Goal: Transaction & Acquisition: Purchase product/service

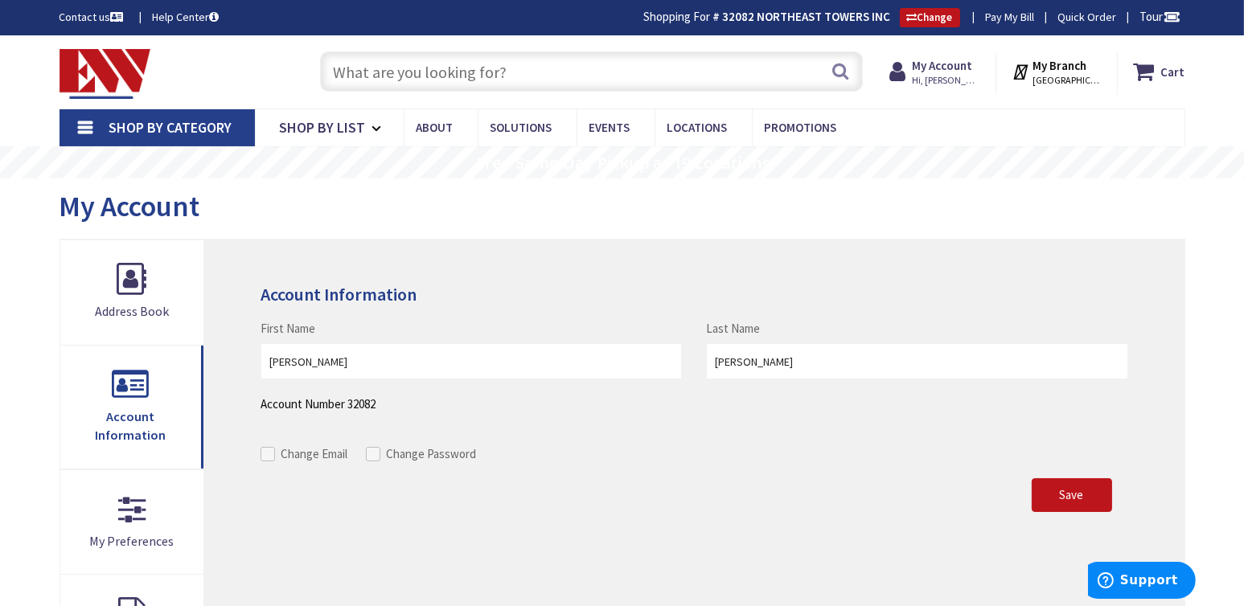
click at [133, 125] on span "Shop By Category" at bounding box center [170, 127] width 123 height 18
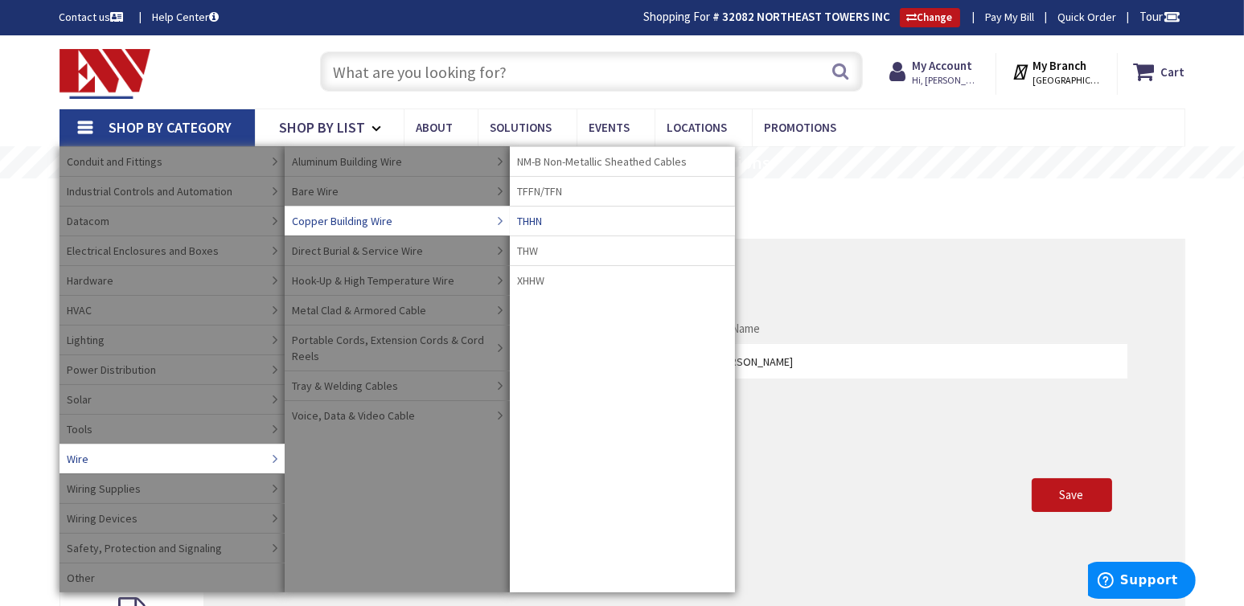
click at [543, 216] on span "THHN" at bounding box center [530, 221] width 25 height 16
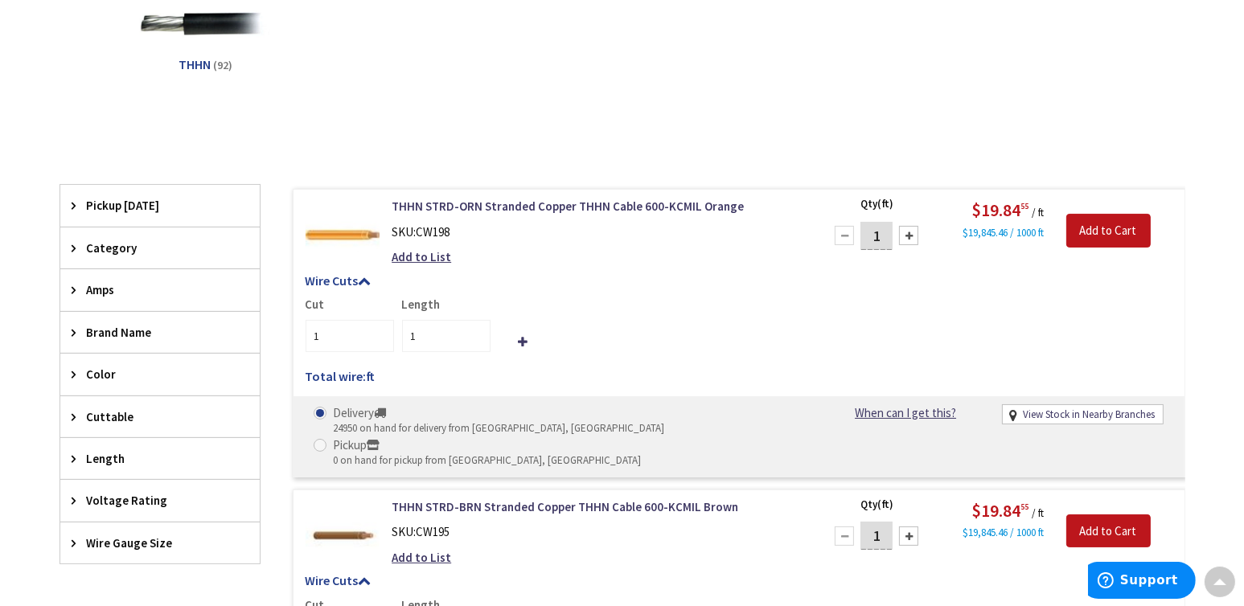
scroll to position [484, 0]
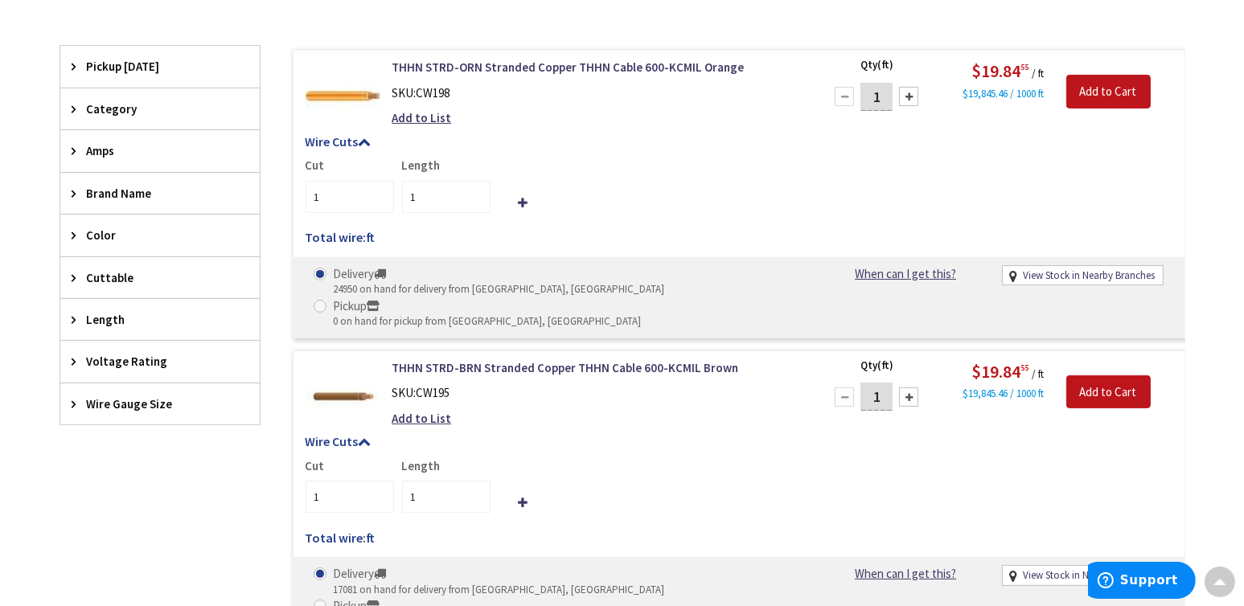
click at [115, 404] on span "Wire Gauge Size" at bounding box center [152, 404] width 131 height 17
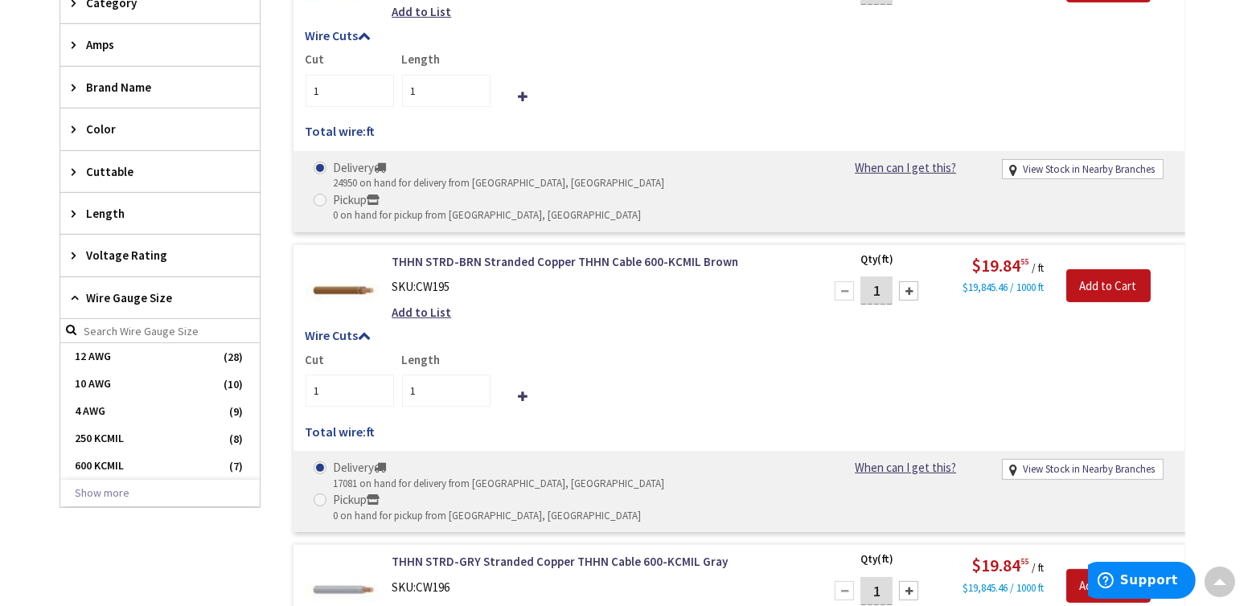
scroll to position [591, 0]
click at [96, 483] on button "Show more" at bounding box center [159, 492] width 199 height 27
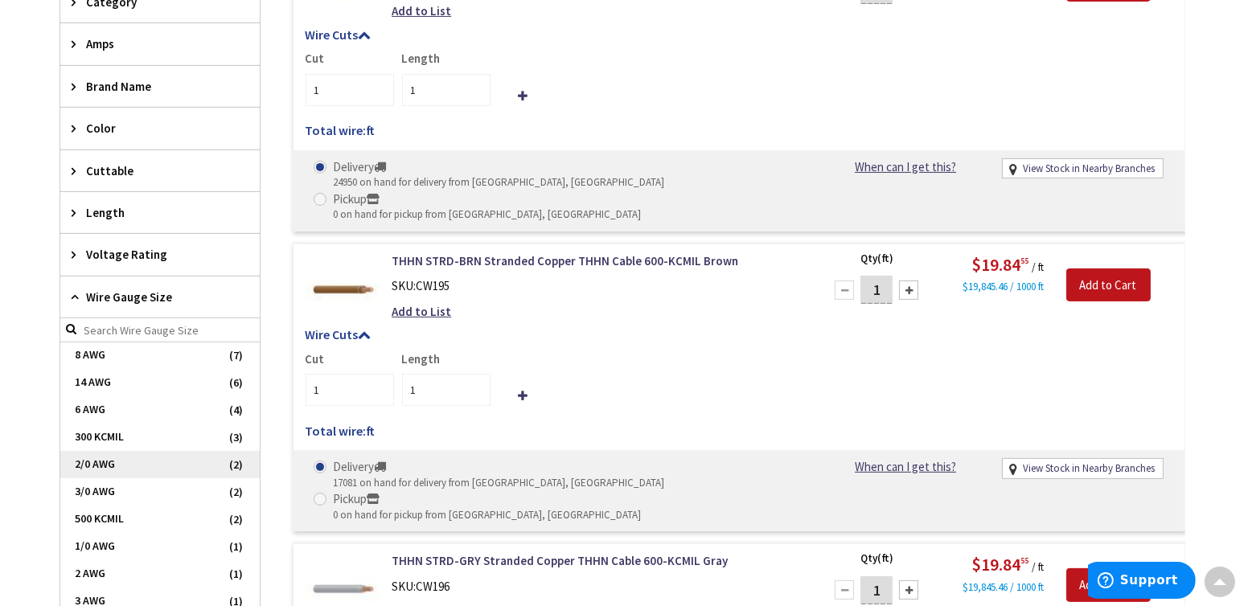
scroll to position [147, 0]
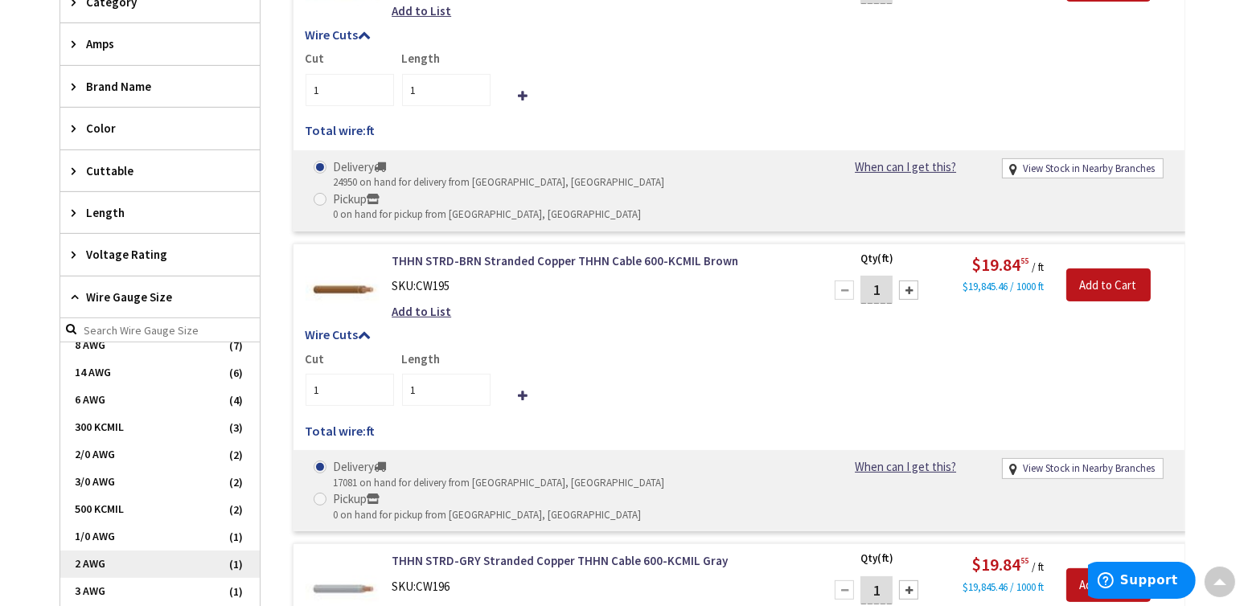
click at [94, 556] on span "2 AWG" at bounding box center [159, 564] width 199 height 27
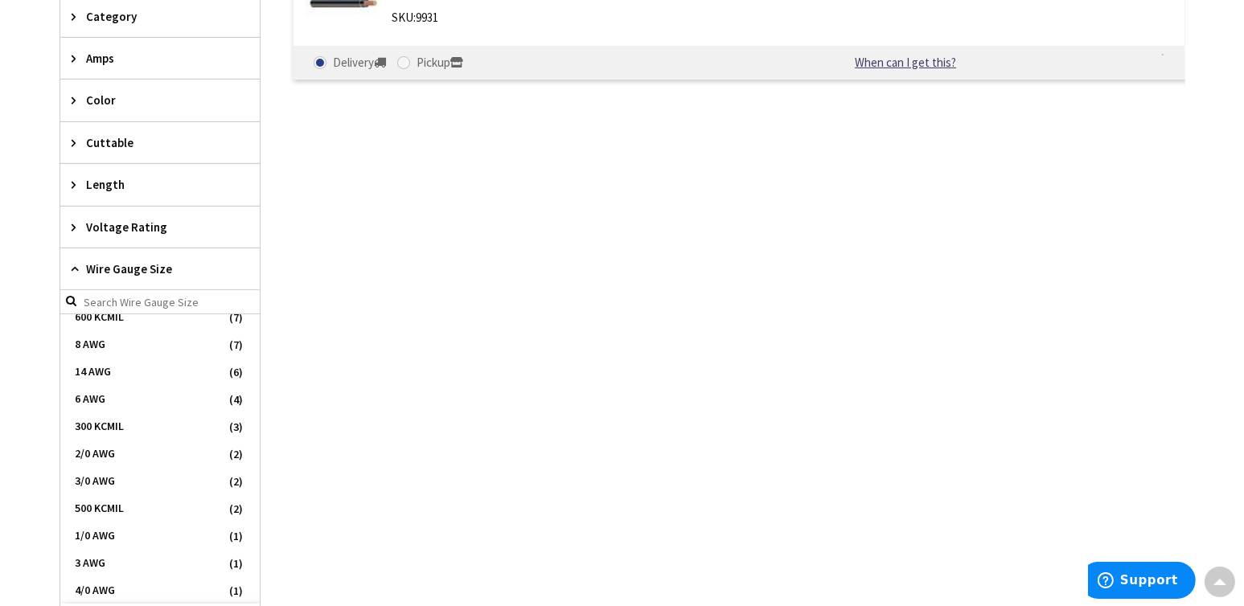
scroll to position [605, 0]
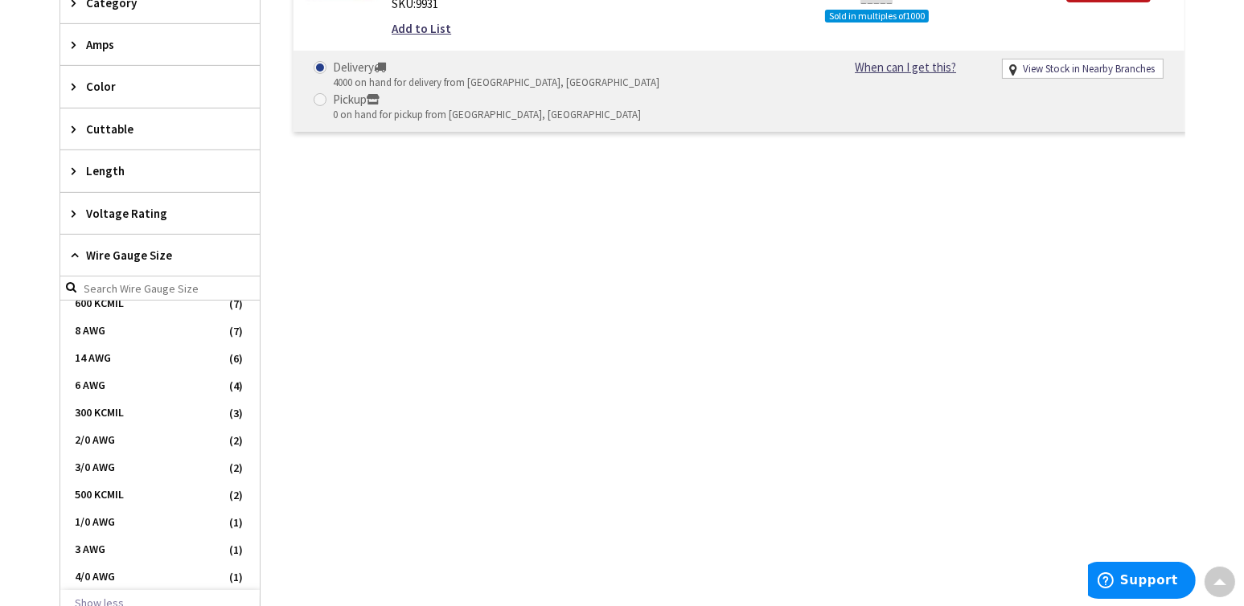
click at [405, 330] on div "THHN-2-STRD-BLK-1000R Stranded Copper THHN Cable 2-AWG 1000-ft Reel Black SKU: …" at bounding box center [723, 279] width 925 height 679
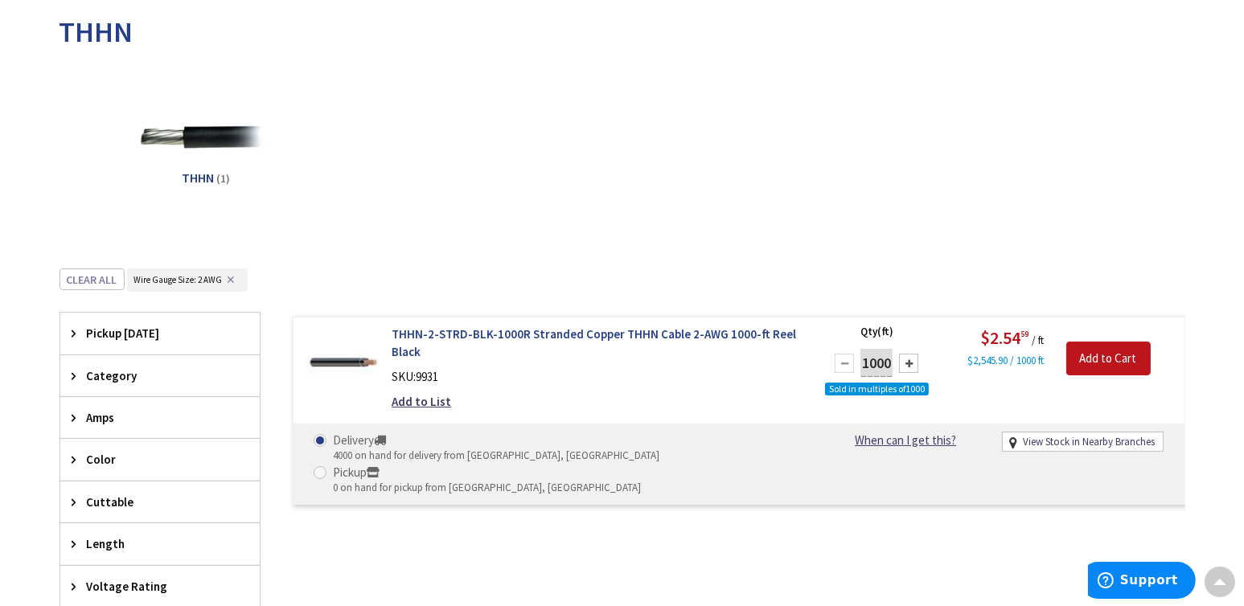
scroll to position [230, 0]
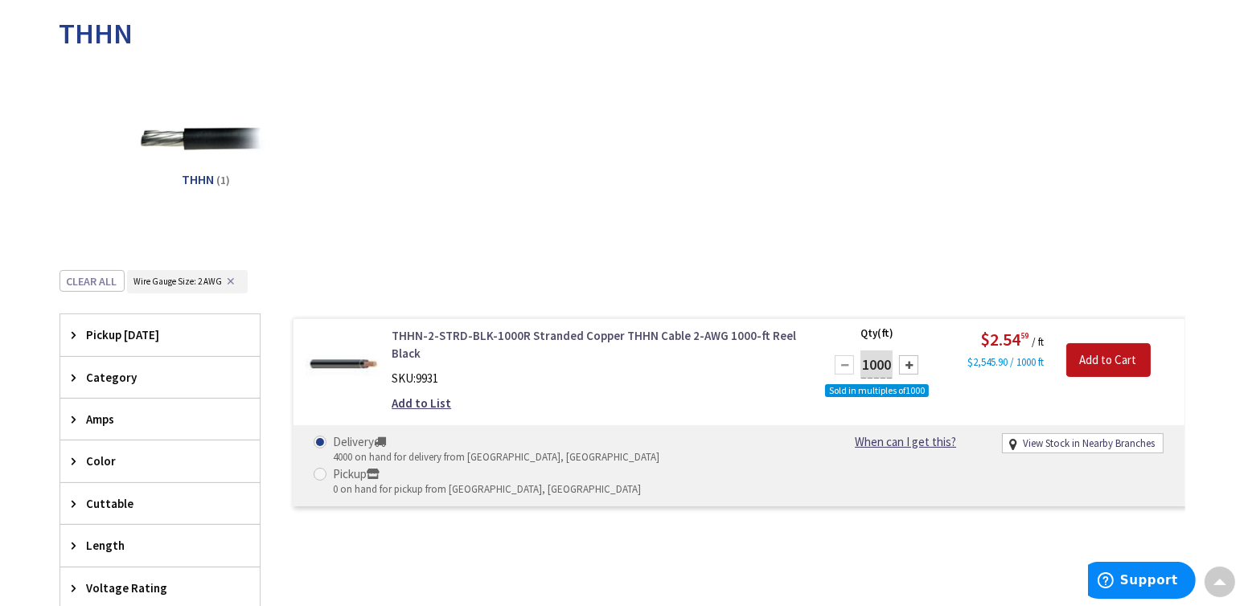
click at [471, 335] on link "THHN-2-STRD-BLK-1000R Stranded Copper THHN Cable 2-AWG 1000-ft Reel Black" at bounding box center [596, 344] width 409 height 35
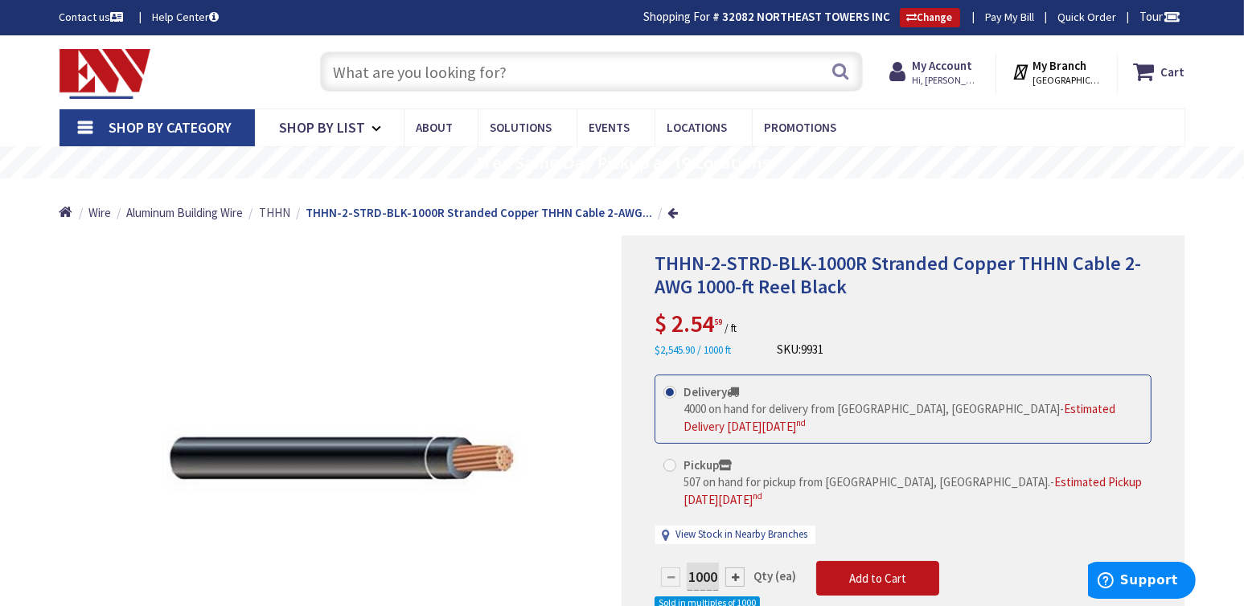
click at [279, 212] on span "THHN" at bounding box center [274, 212] width 31 height 15
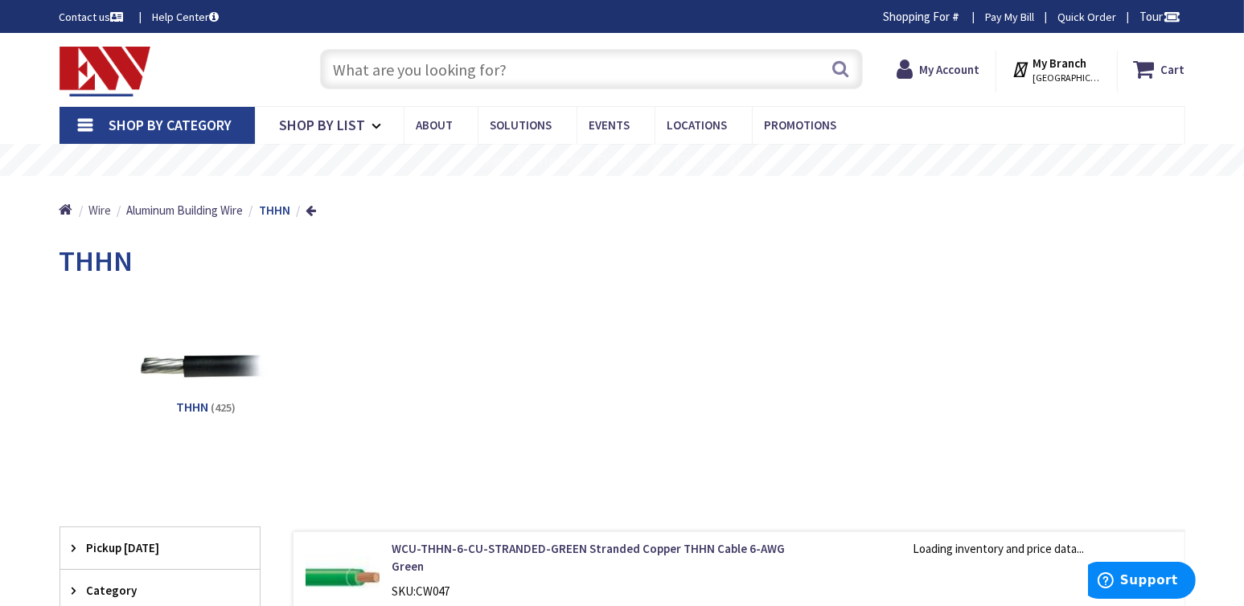
click at [105, 211] on span "Wire" at bounding box center [99, 210] width 23 height 15
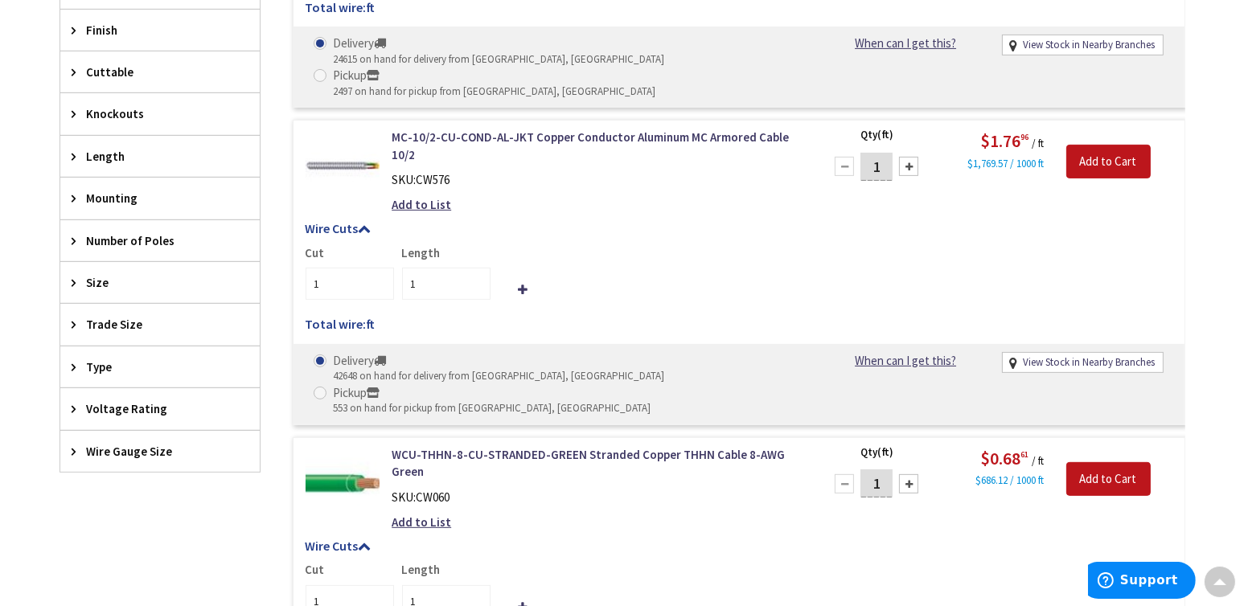
scroll to position [804, 0]
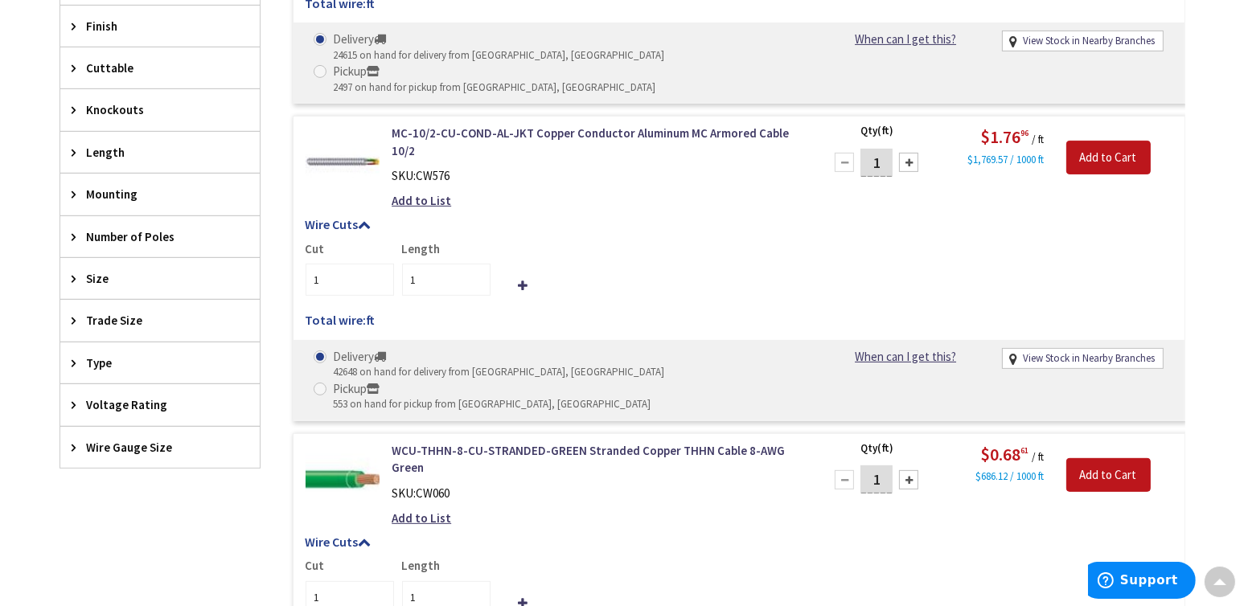
click at [115, 439] on span "Wire Gauge Size" at bounding box center [152, 447] width 131 height 17
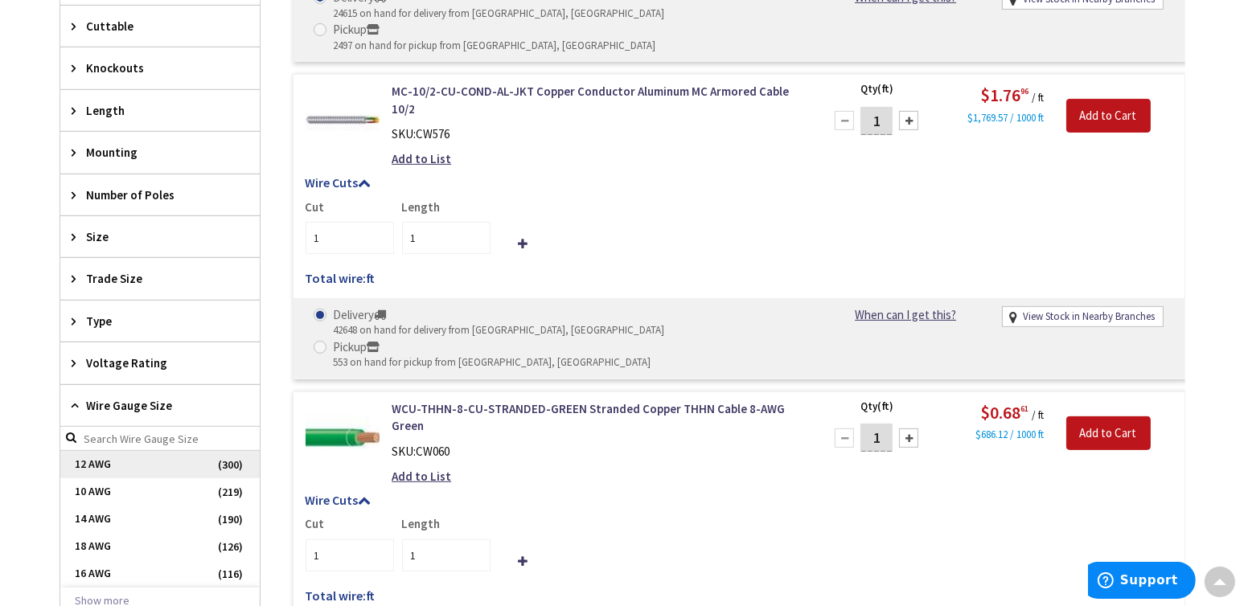
scroll to position [965, 0]
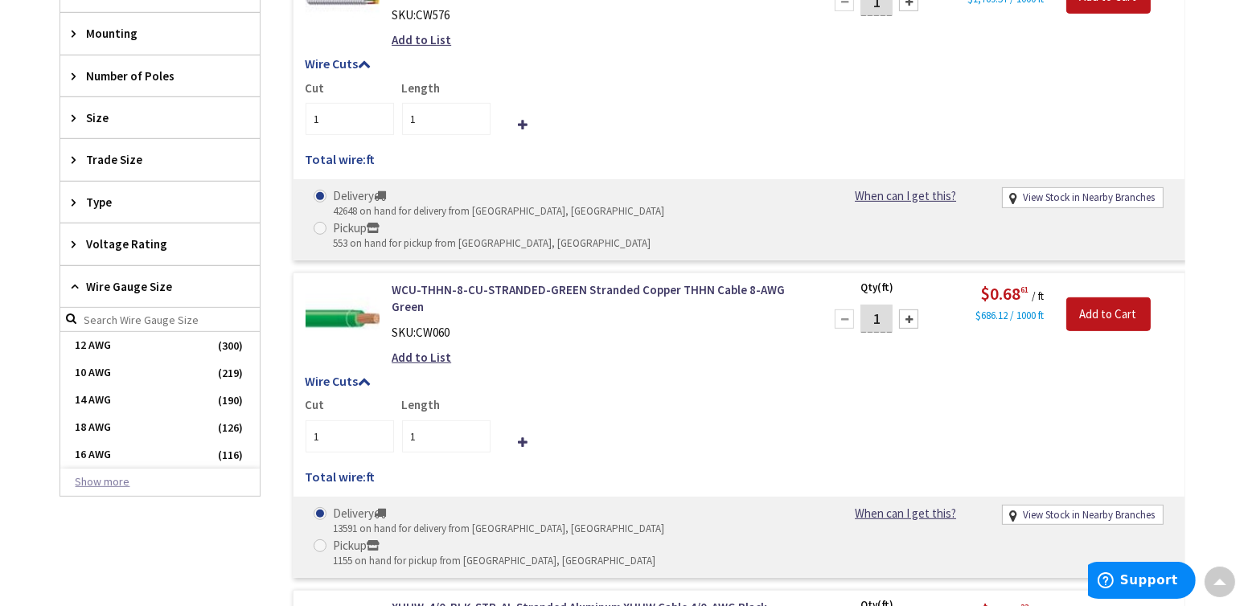
click at [112, 478] on button "Show more" at bounding box center [159, 482] width 199 height 27
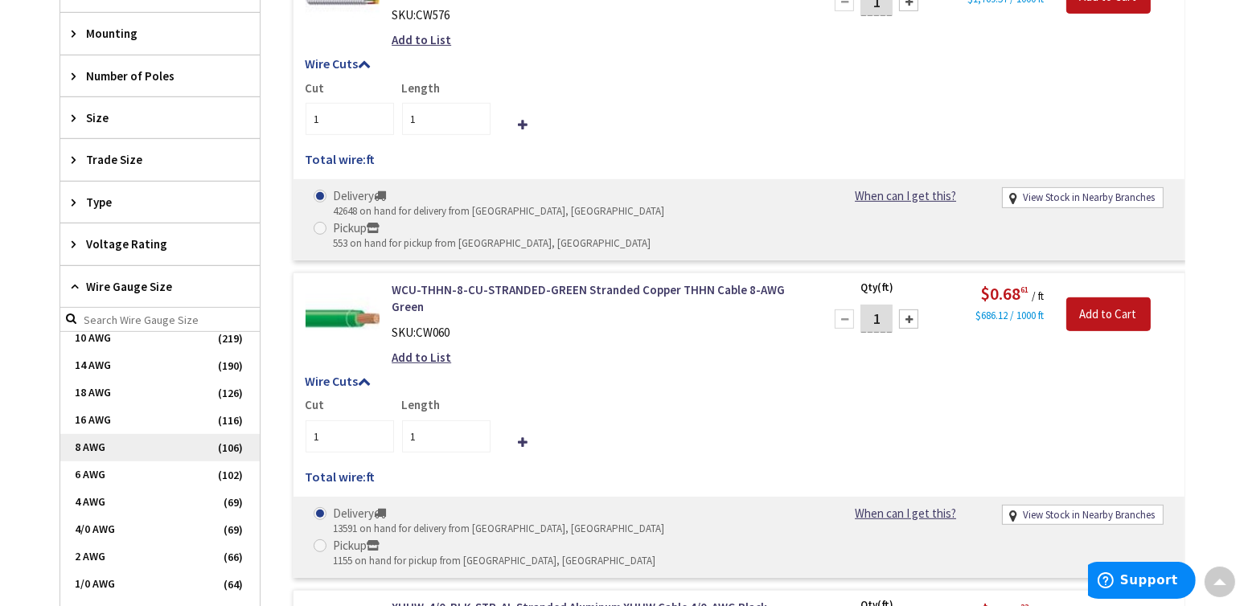
scroll to position [107, 0]
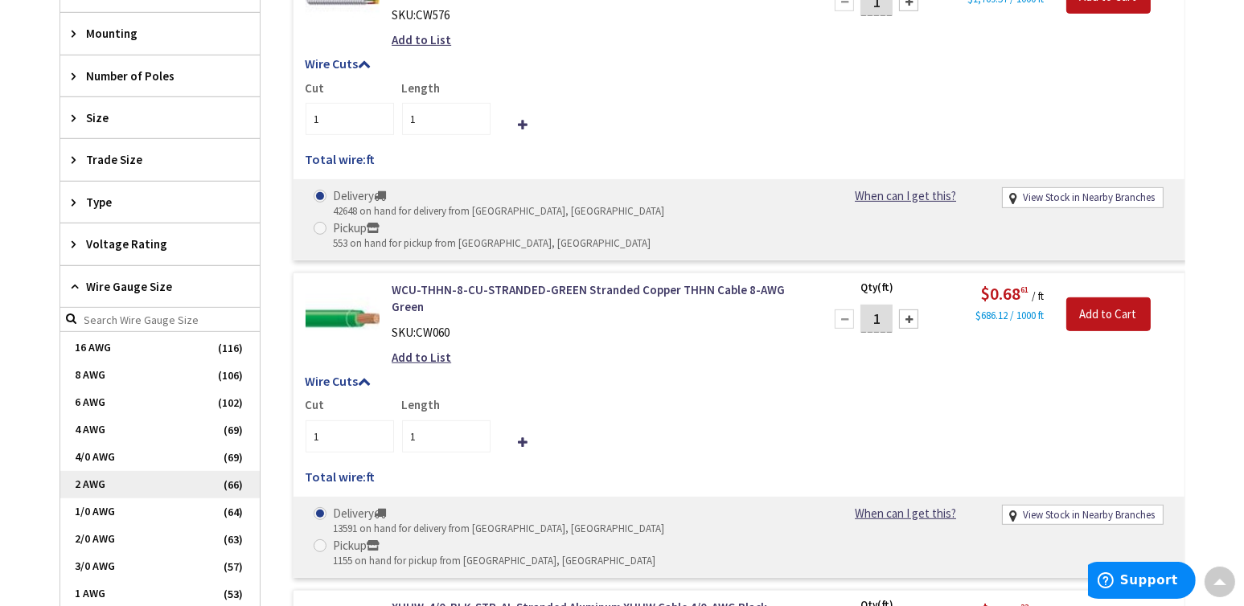
click at [88, 478] on span "2 AWG" at bounding box center [159, 484] width 199 height 27
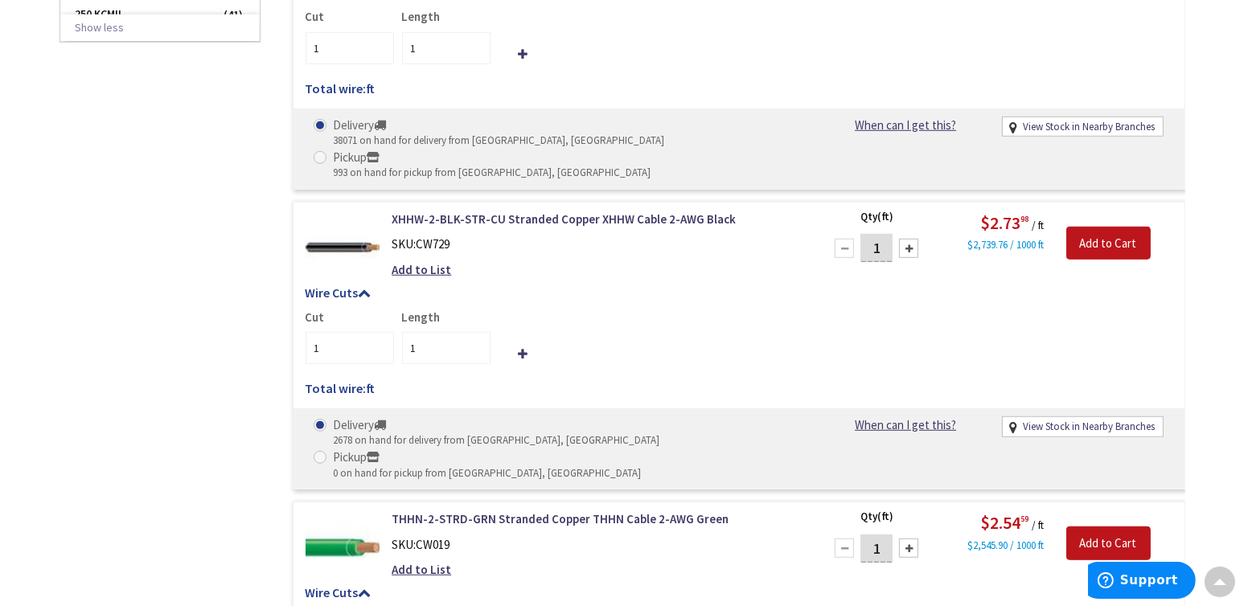
scroll to position [1581, 0]
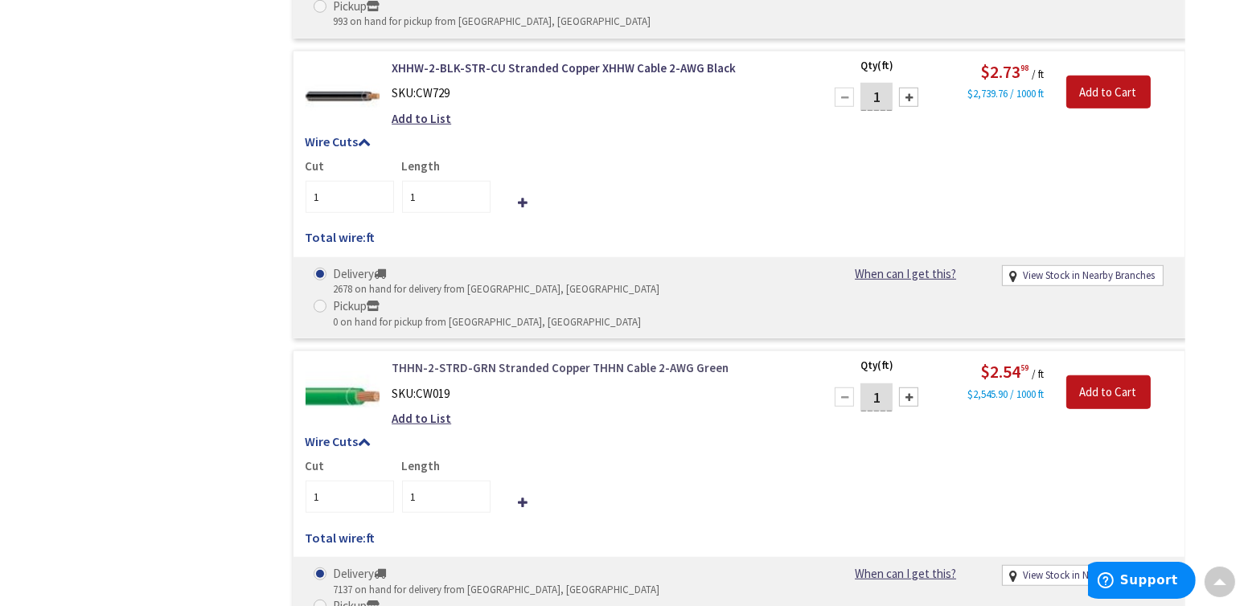
click at [510, 359] on link "THHN-2-STRD-GRN Stranded Copper THHN Cable 2-AWG Green" at bounding box center [596, 367] width 409 height 17
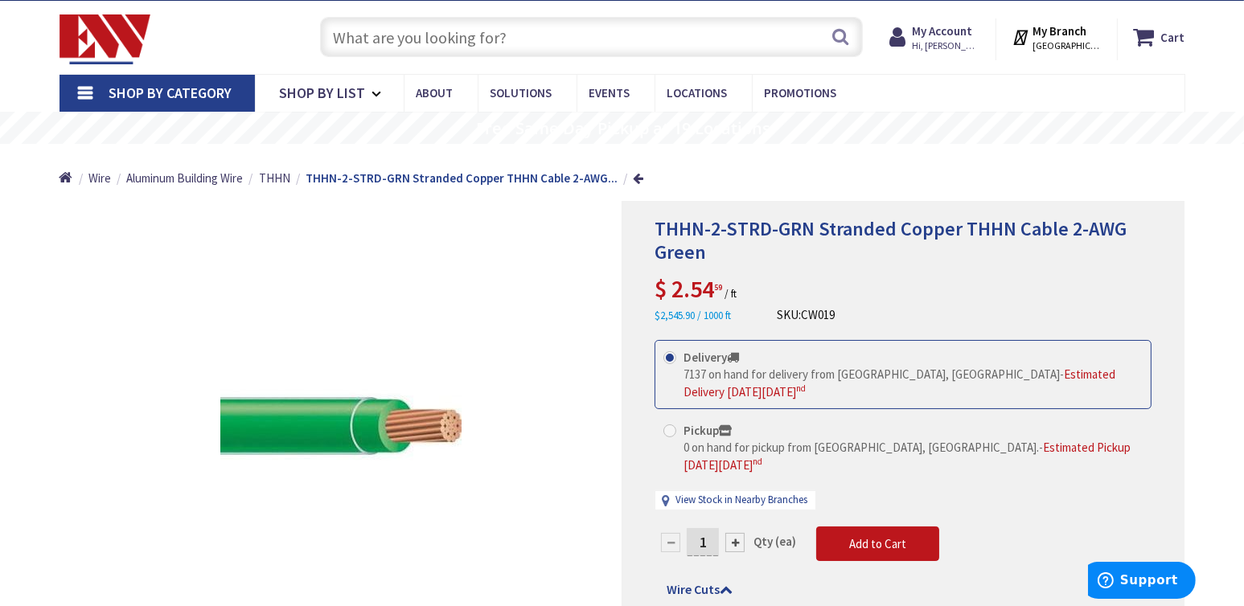
scroll to position [53, 0]
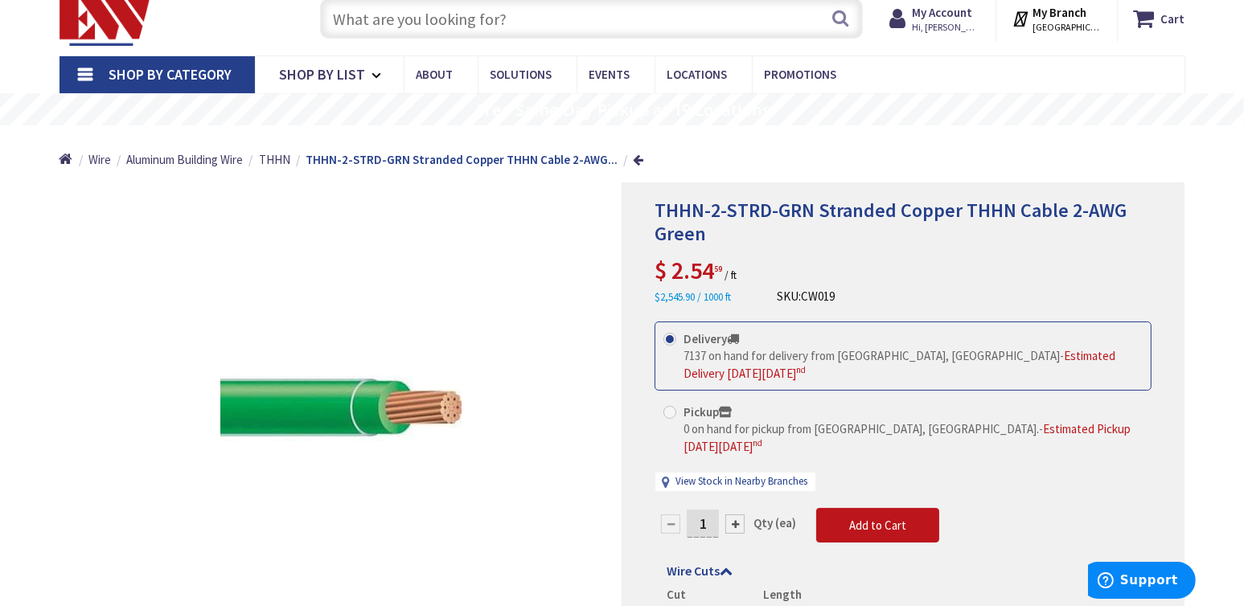
drag, startPoint x: 709, startPoint y: 501, endPoint x: 643, endPoint y: 507, distance: 66.3
click at [689, 510] on input "1" at bounding box center [703, 524] width 32 height 28
type input "50"
click at [870, 507] on form "This product is Discontinued Delivery 7137 on hand for delivery from Middletown…" at bounding box center [903, 511] width 497 height 379
type input "50"
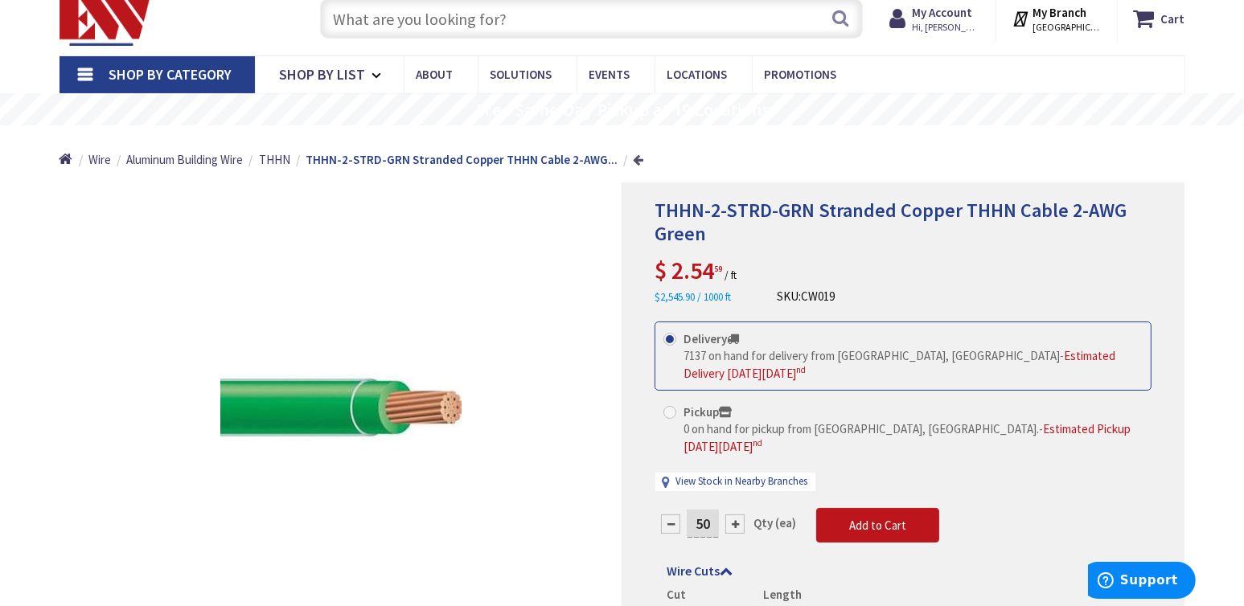
click at [633, 159] on link at bounding box center [638, 160] width 10 height 12
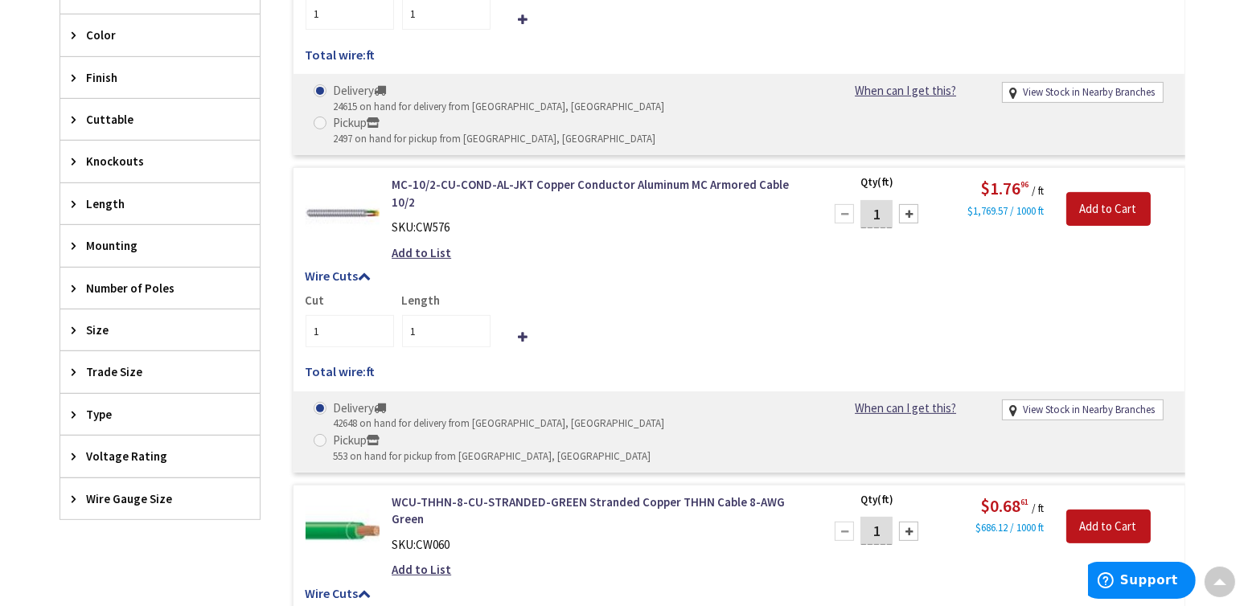
scroll to position [752, 0]
click at [99, 491] on span "Wire Gauge Size" at bounding box center [152, 499] width 131 height 17
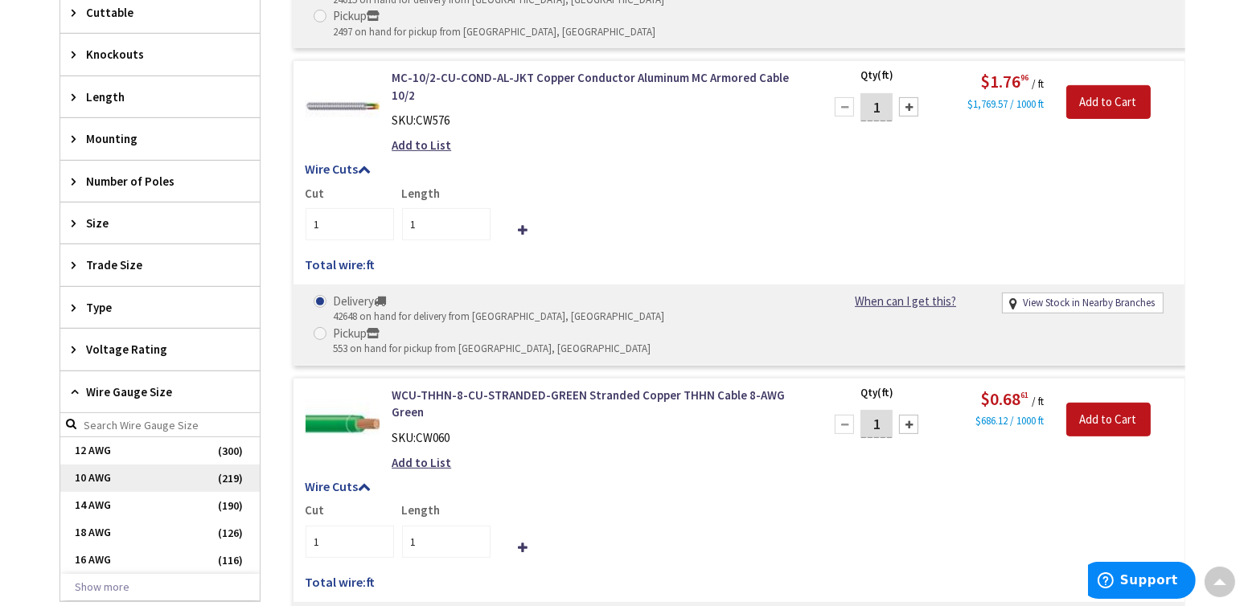
scroll to position [913, 0]
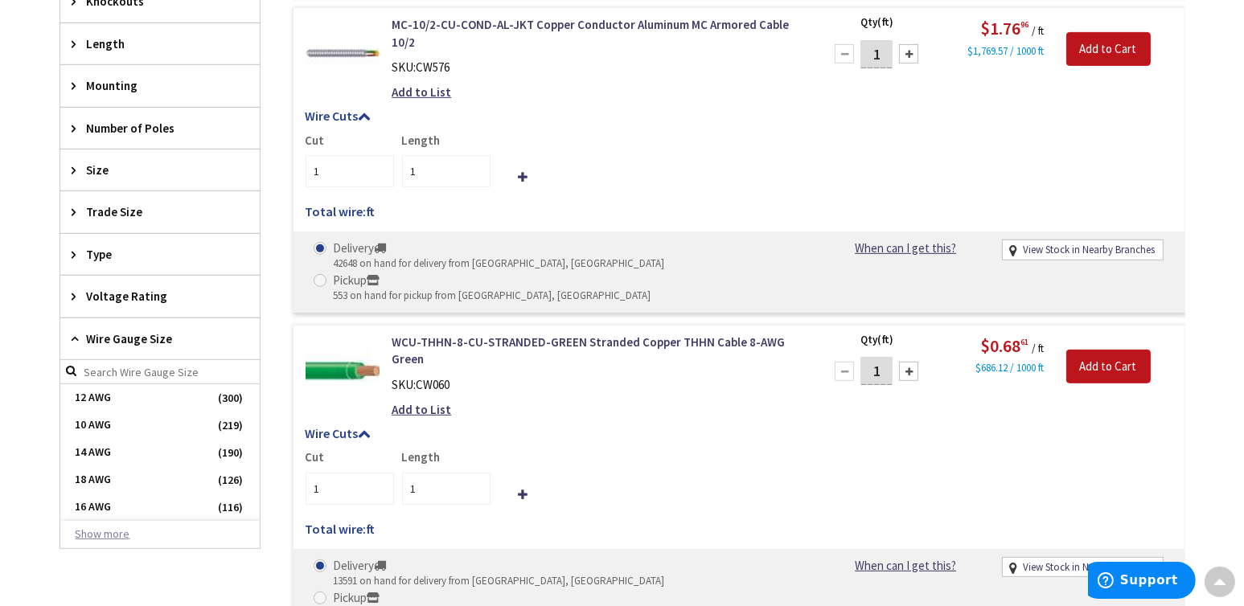
click at [87, 529] on button "Show more" at bounding box center [159, 534] width 199 height 27
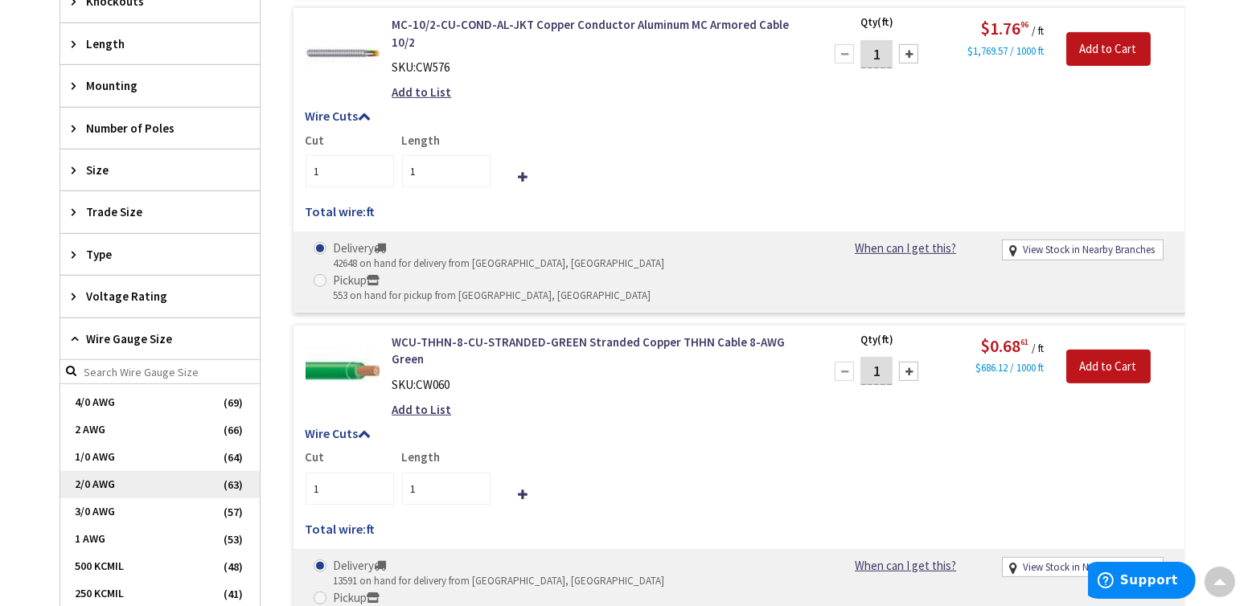
click at [101, 474] on span "2/0 AWG" at bounding box center [159, 484] width 199 height 27
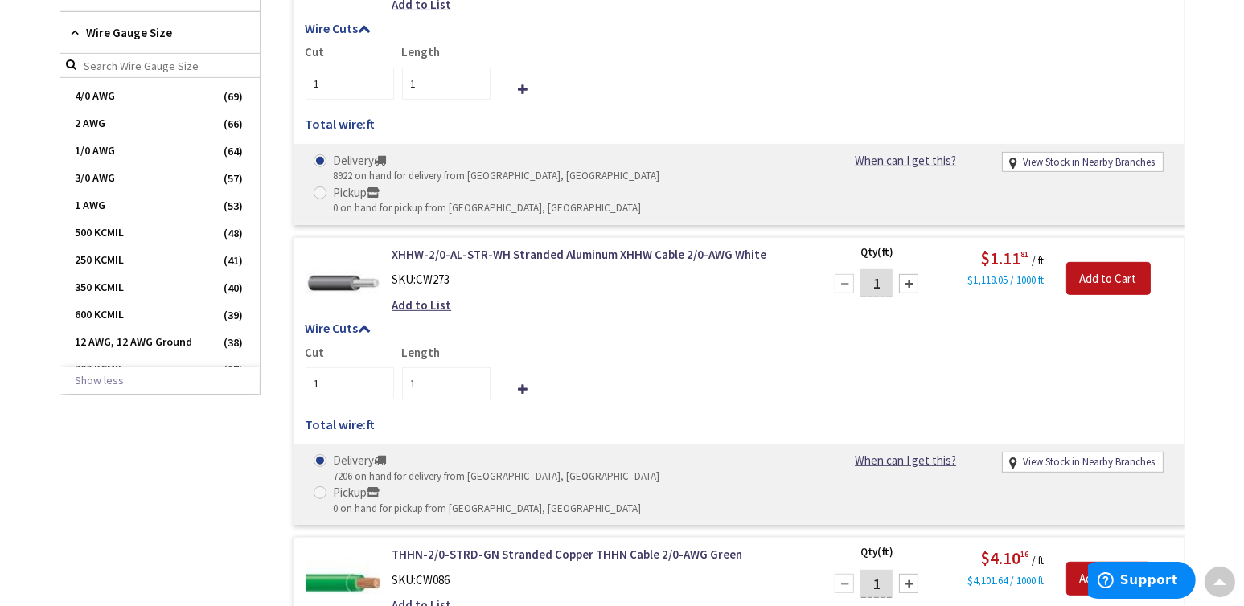
scroll to position [1101, 0]
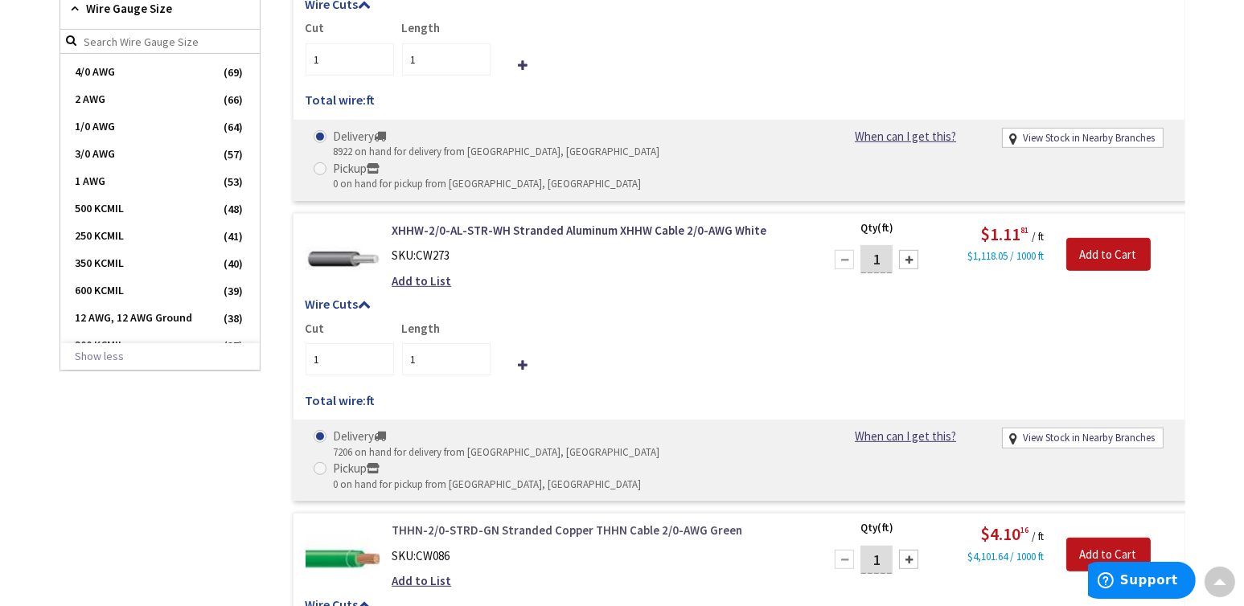
click at [459, 522] on link "THHN-2/0-STRD-GN Stranded Copper THHN Cable 2/0-AWG Green" at bounding box center [596, 530] width 409 height 17
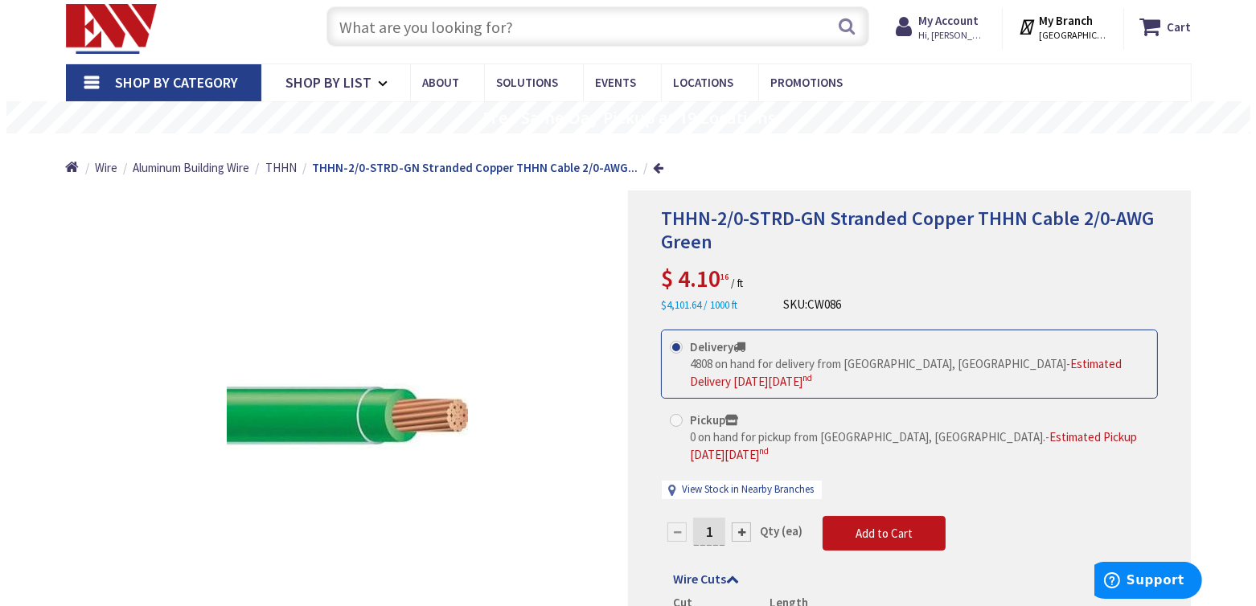
scroll to position [107, 0]
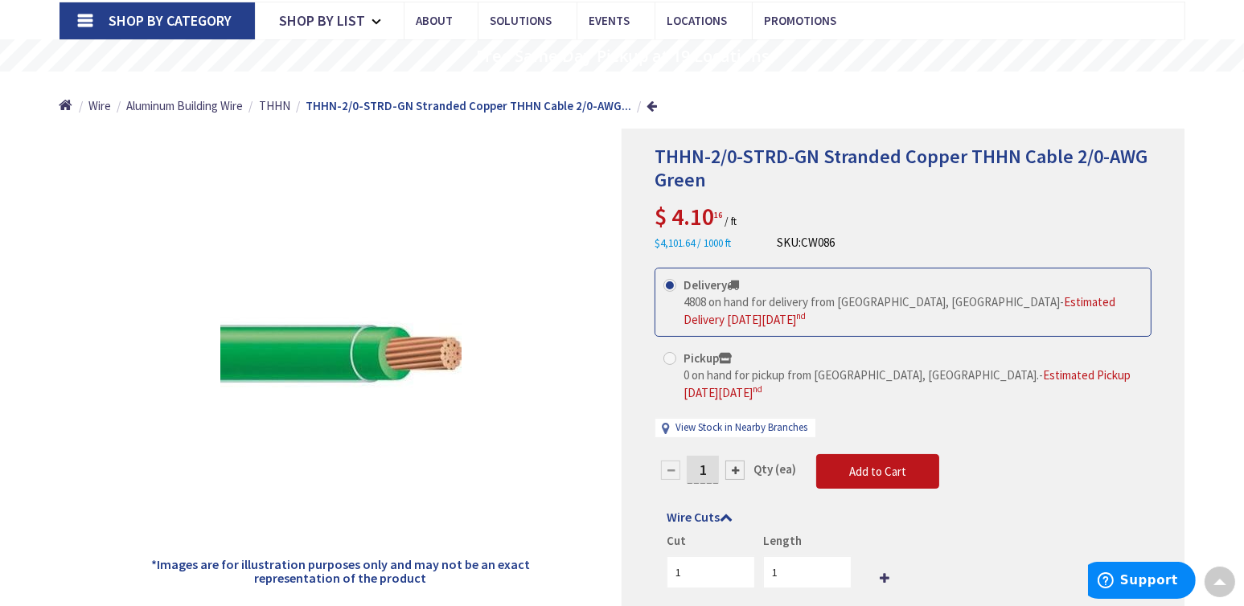
drag, startPoint x: 713, startPoint y: 449, endPoint x: 634, endPoint y: 449, distance: 79.6
click at [634, 450] on div "THHN-2/0-STRD-GN Stranded Copper THHN Cable 2/0-AWG Green $ 4.10 16 / ft $4,101…" at bounding box center [903, 396] width 563 height 535
type input "80"
click at [566, 453] on div "*Images are for illustration purposes only and may not be an exact representati…" at bounding box center [341, 396] width 563 height 535
type input "80"
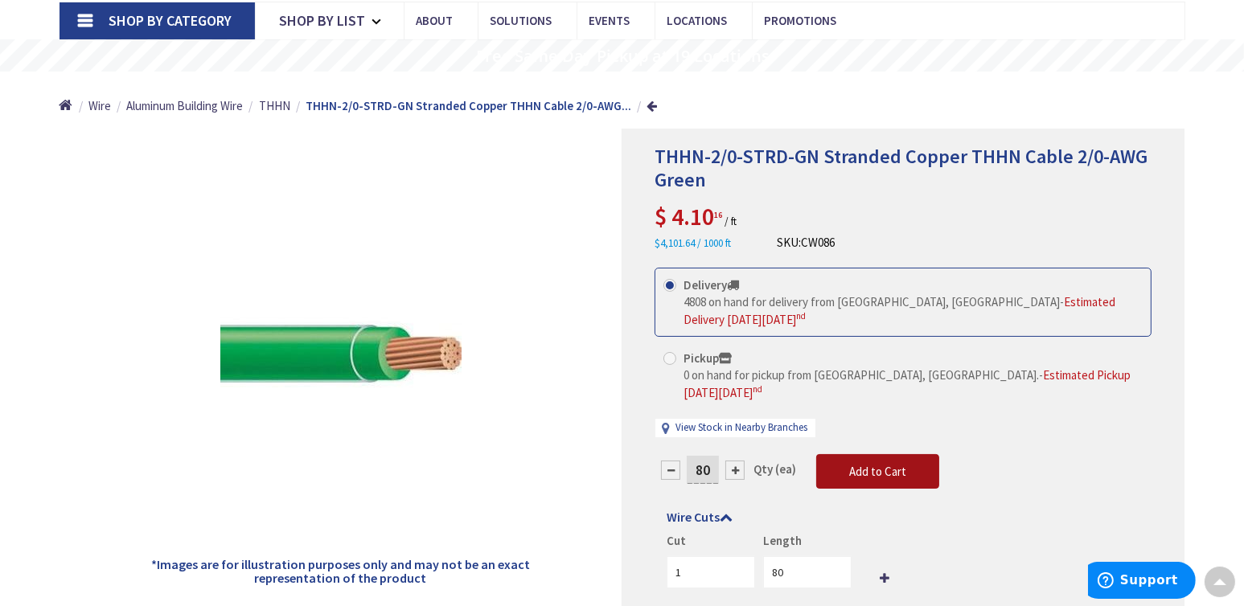
click at [868, 461] on button "Add to Cart" at bounding box center [877, 471] width 123 height 35
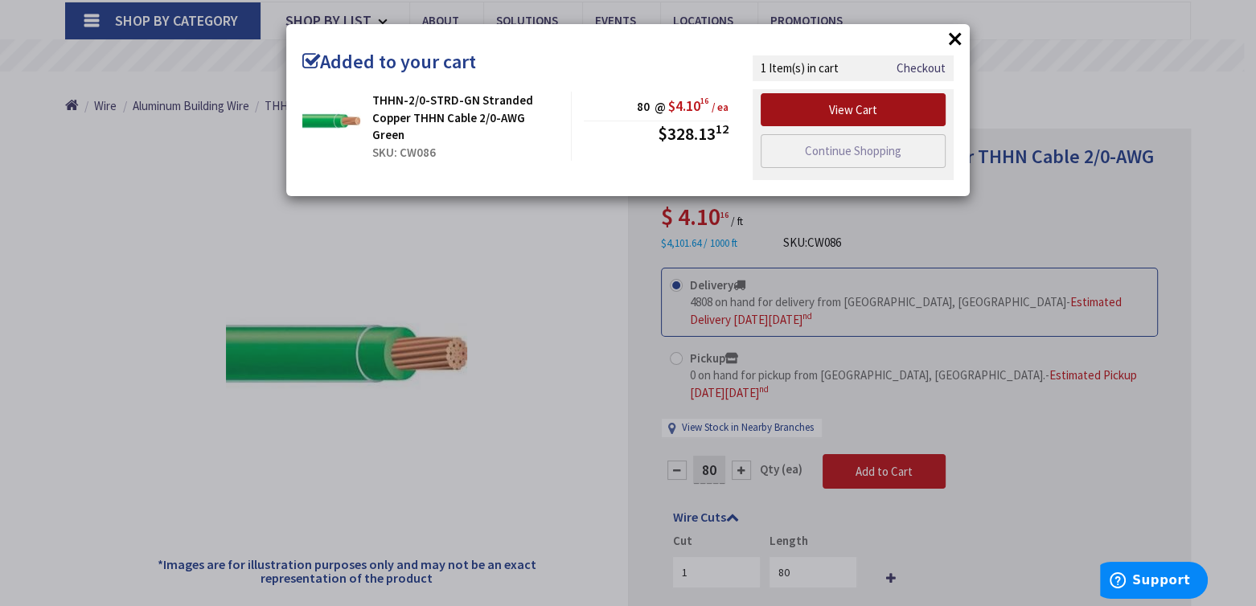
click at [846, 105] on link "View Cart" at bounding box center [853, 110] width 185 height 34
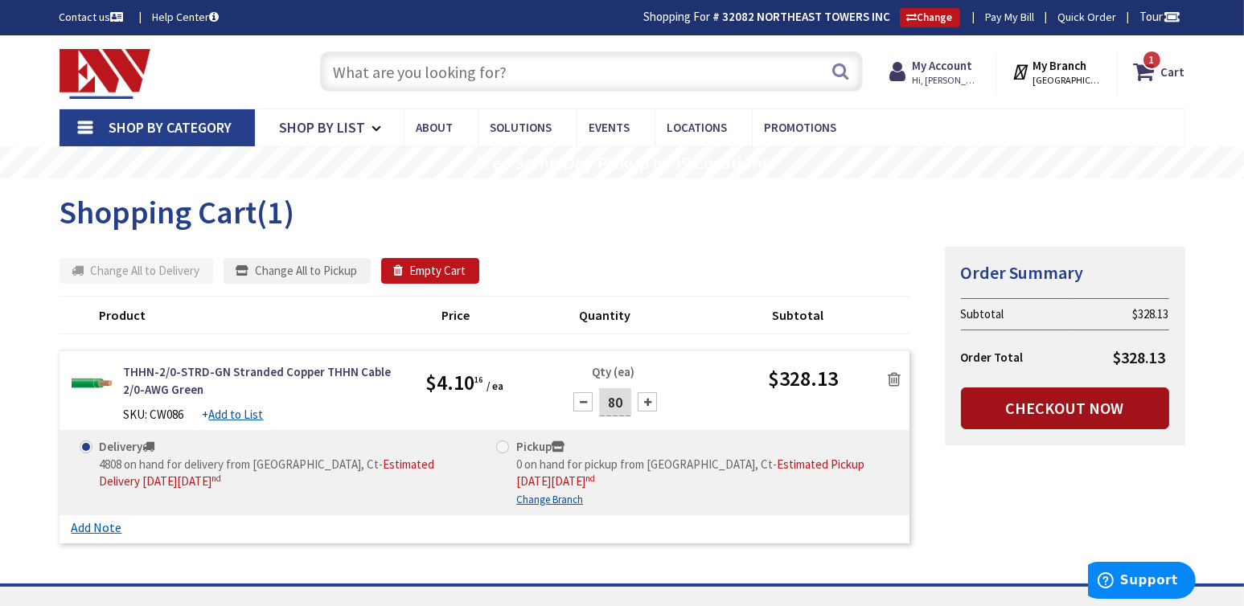
click at [1069, 398] on link "Checkout Now" at bounding box center [1065, 409] width 208 height 42
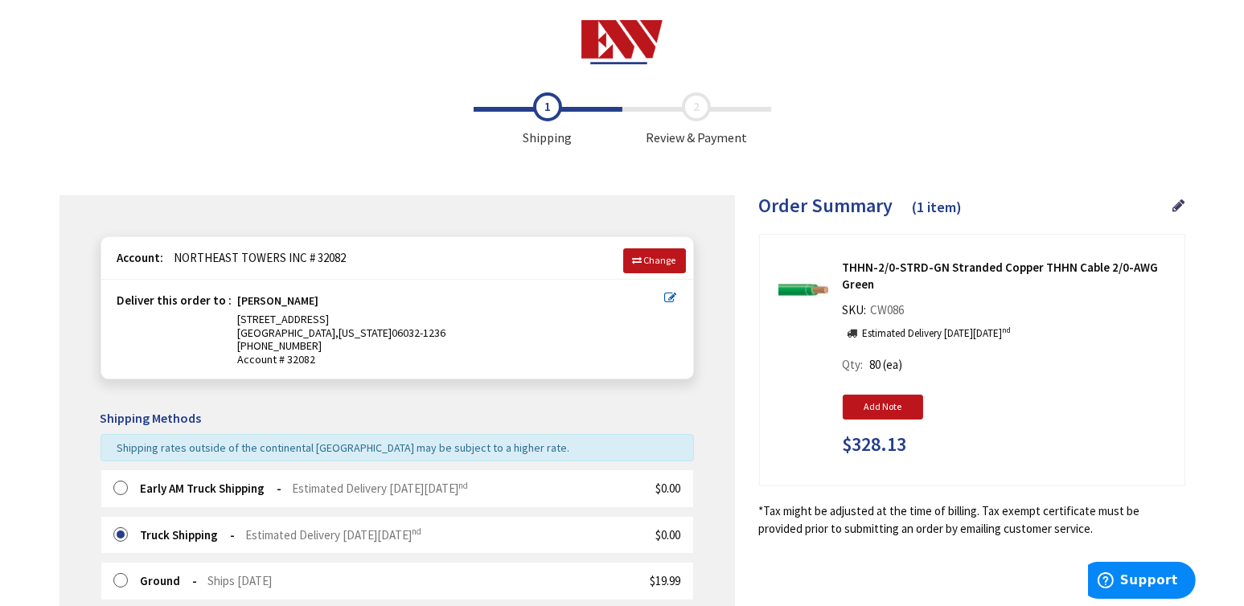
type input "[EMAIL_ADDRESS][DOMAIN_NAME]"
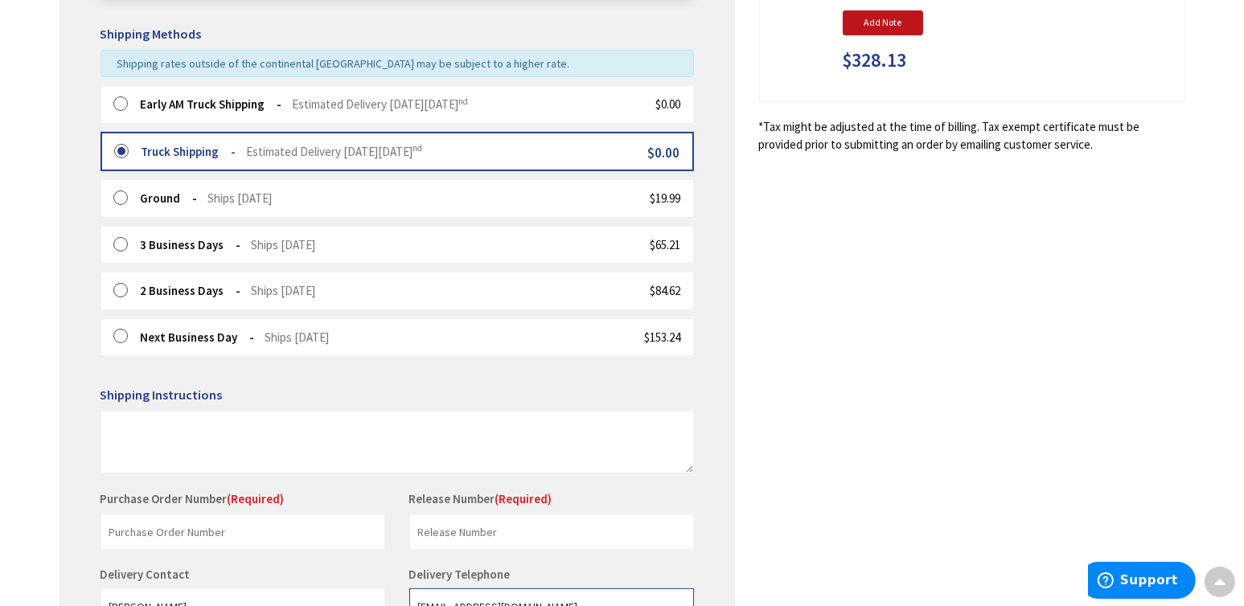
scroll to position [536, 0]
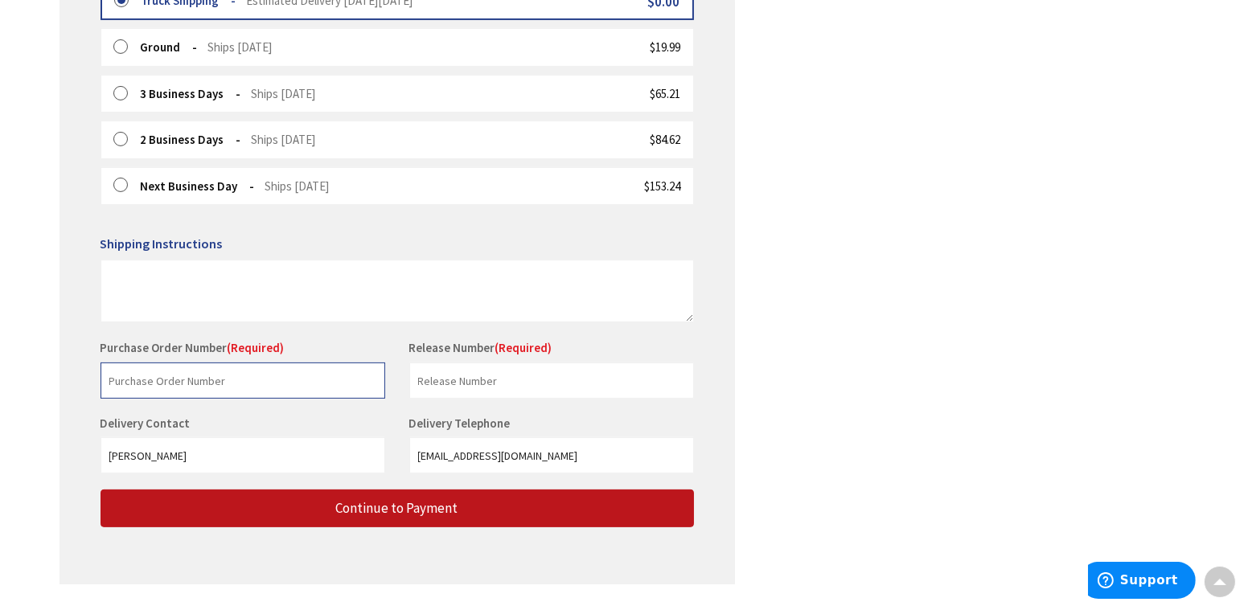
click at [146, 377] on input "text" at bounding box center [243, 381] width 285 height 36
type input "250059"
click at [543, 376] on input "text" at bounding box center [551, 381] width 285 height 36
type input "mdpf"
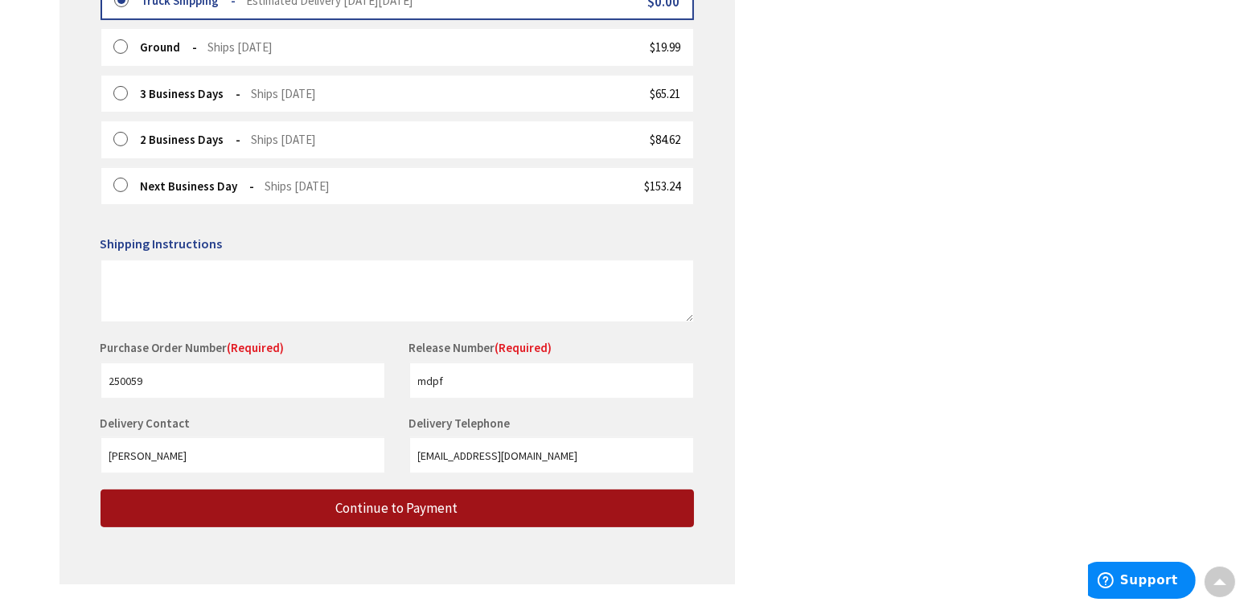
click at [375, 499] on span "Continue to Payment" at bounding box center [397, 508] width 122 height 18
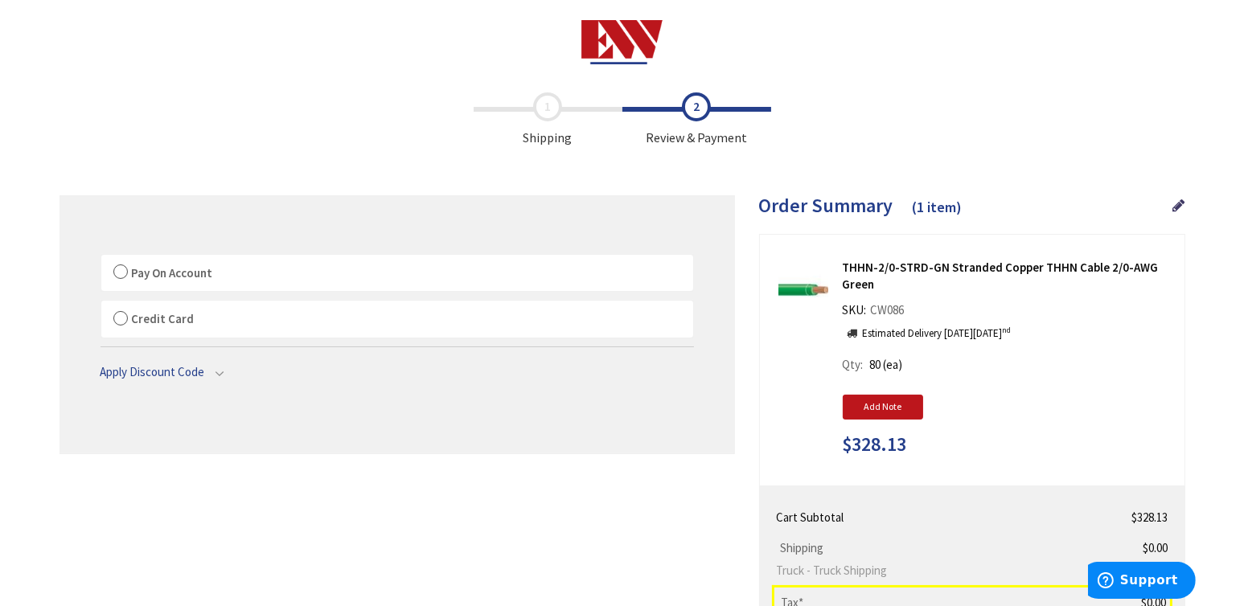
click at [120, 278] on label "Pay On Account" at bounding box center [397, 273] width 592 height 37
click at [101, 258] on input "Pay On Account" at bounding box center [101, 258] width 0 height 0
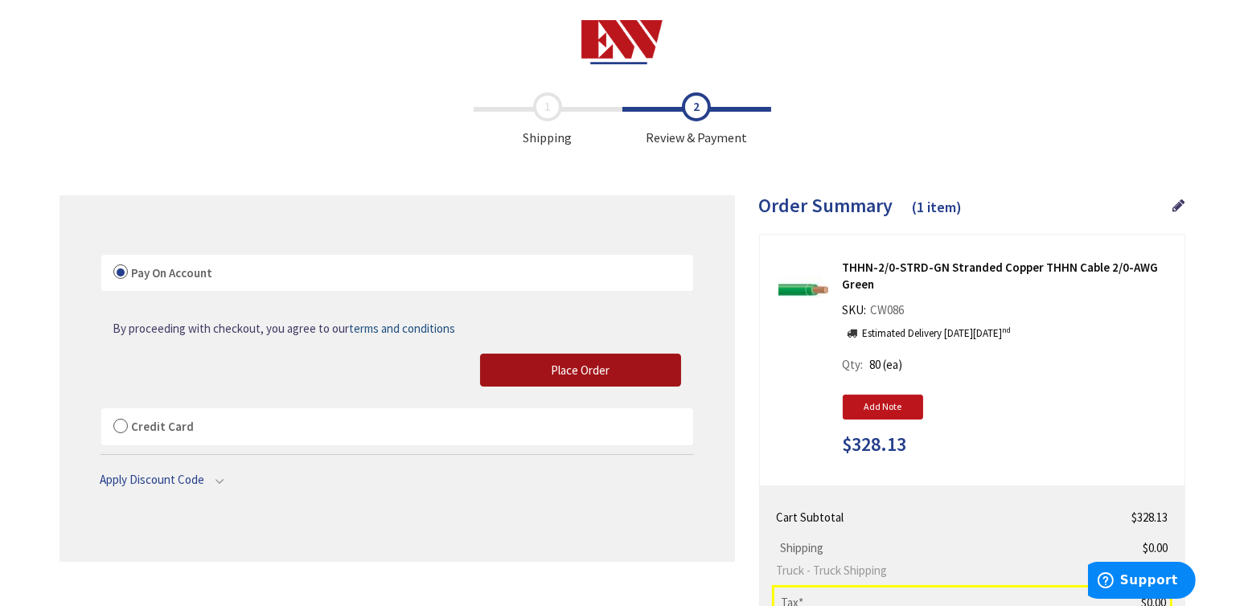
click at [559, 363] on span "Place Order" at bounding box center [580, 370] width 59 height 15
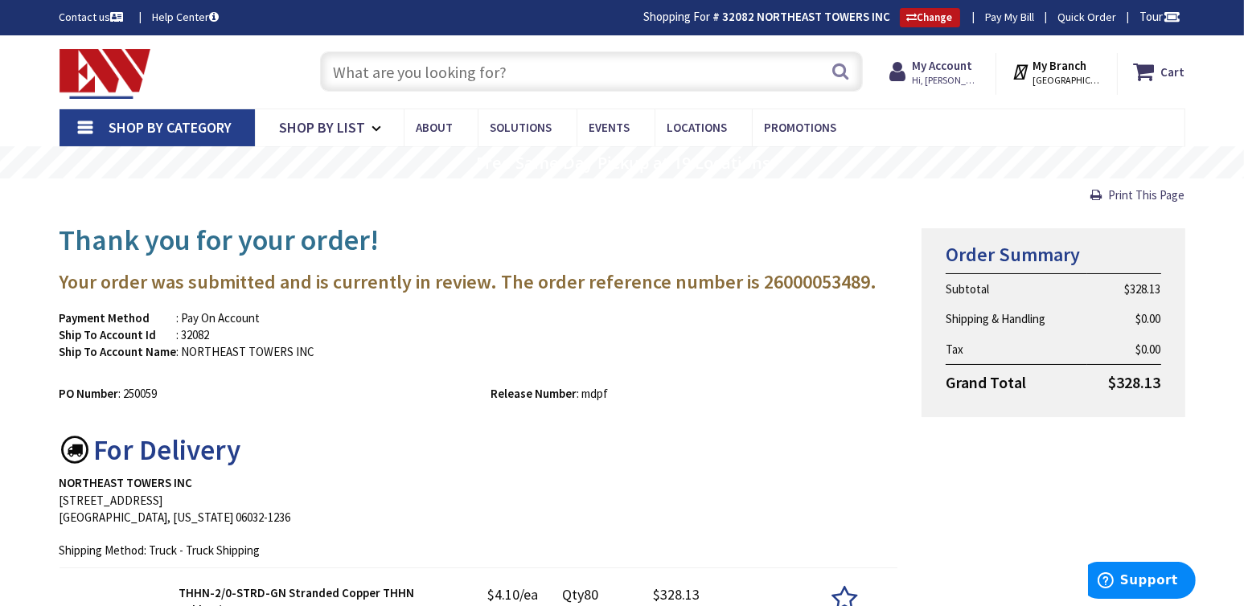
click at [94, 122] on link "Shop By Category" at bounding box center [157, 127] width 195 height 37
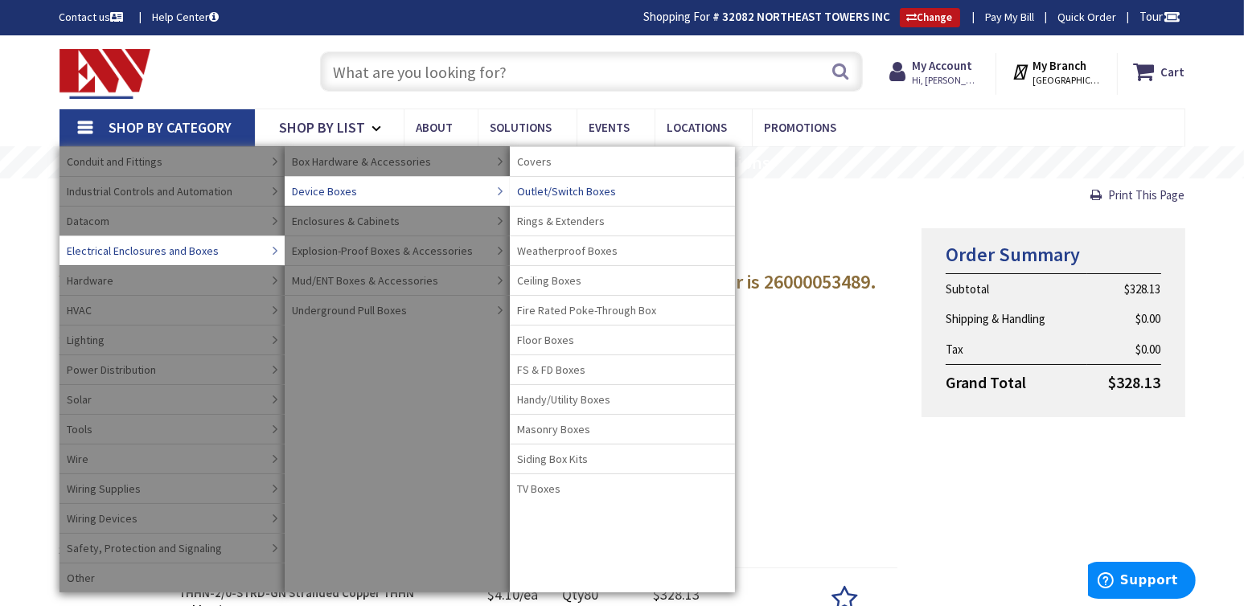
click at [585, 187] on span "Outlet/Switch Boxes" at bounding box center [567, 191] width 99 height 16
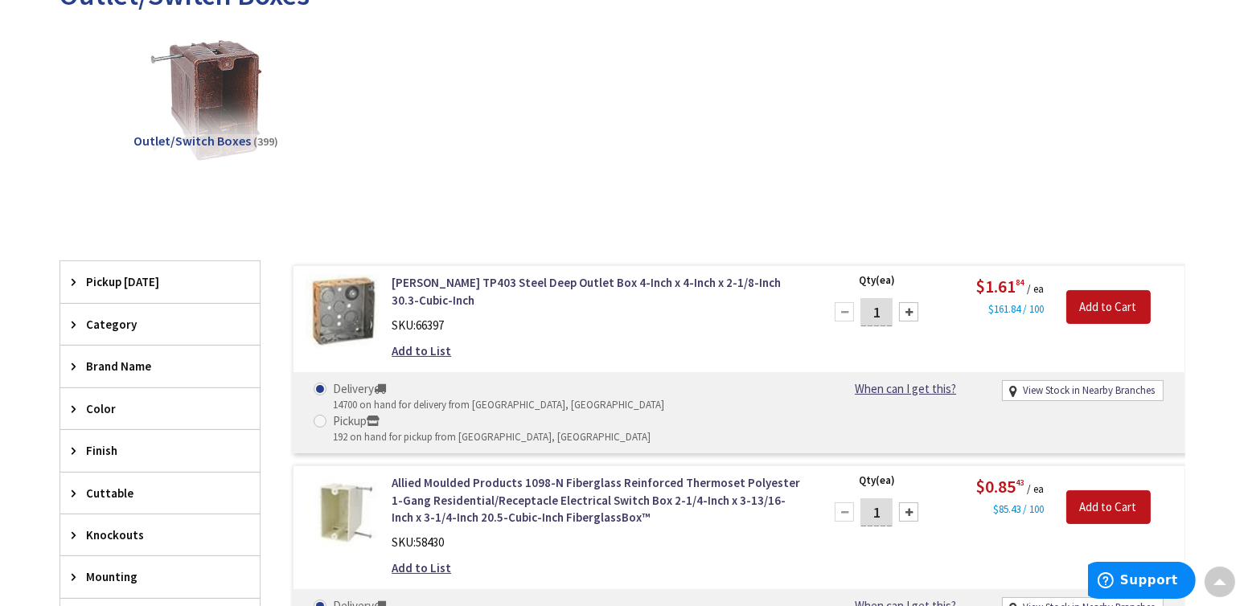
scroll to position [537, 0]
